Goal: Navigation & Orientation: Find specific page/section

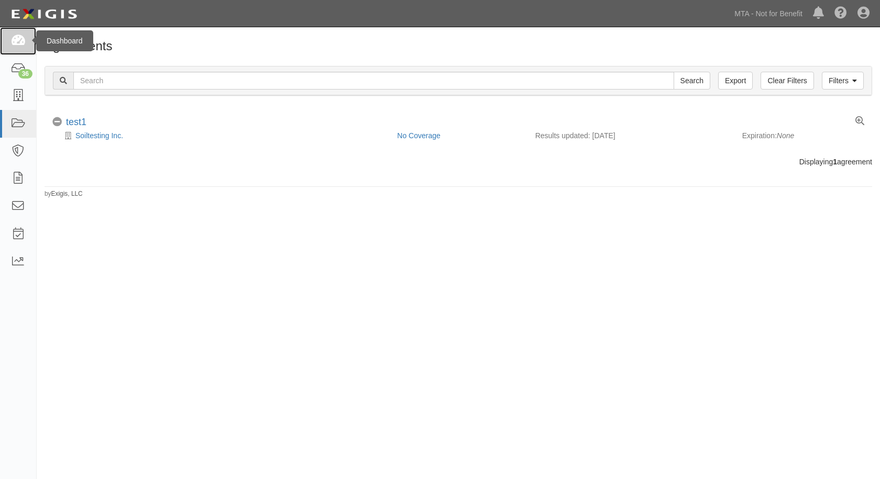
click at [28, 41] on link at bounding box center [18, 41] width 36 height 28
